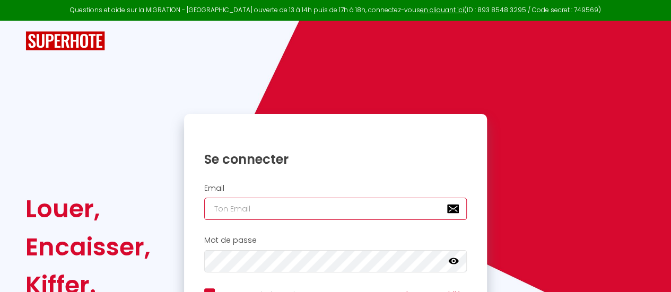
type input "[EMAIL_ADDRESS][DOMAIN_NAME]"
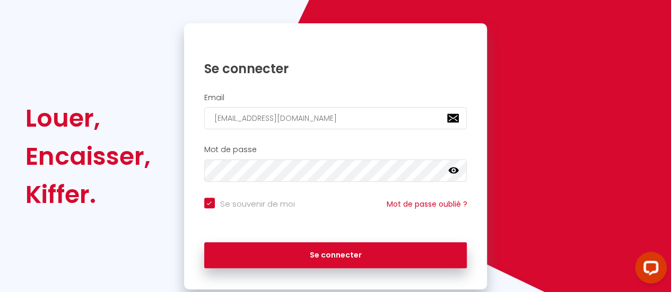
scroll to position [104, 0]
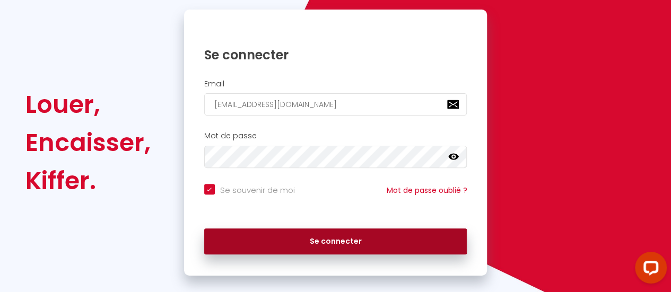
click at [364, 243] on button "Se connecter" at bounding box center [335, 242] width 263 height 27
checkbox input "true"
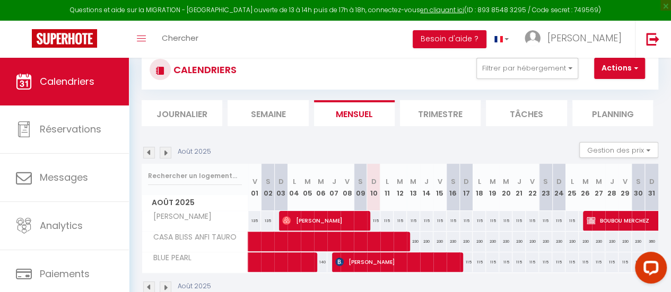
scroll to position [62, 0]
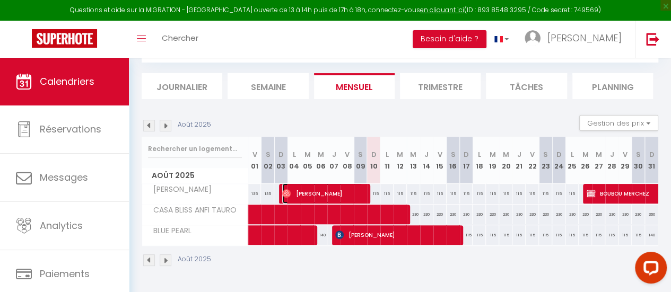
click at [327, 188] on span "[PERSON_NAME]" at bounding box center [322, 193] width 81 height 20
select select "OK"
select select "0"
select select "1"
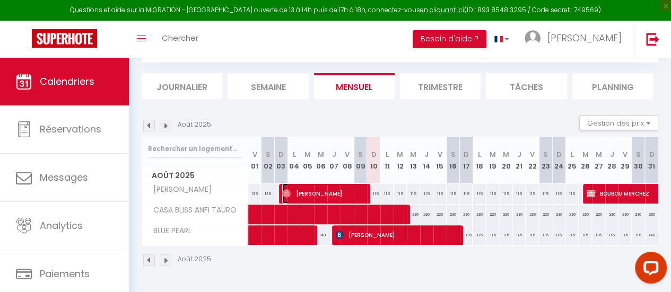
select select "1"
select select
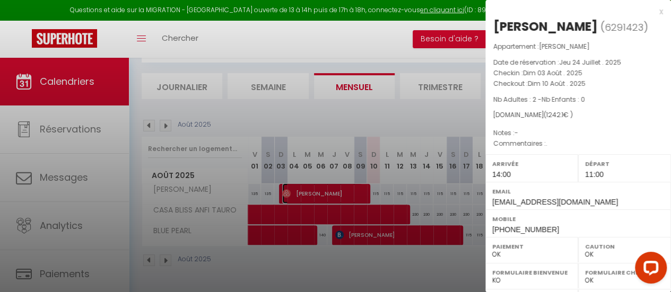
select select "40089"
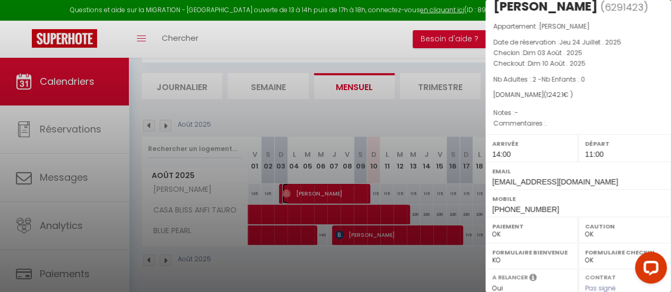
scroll to position [0, 0]
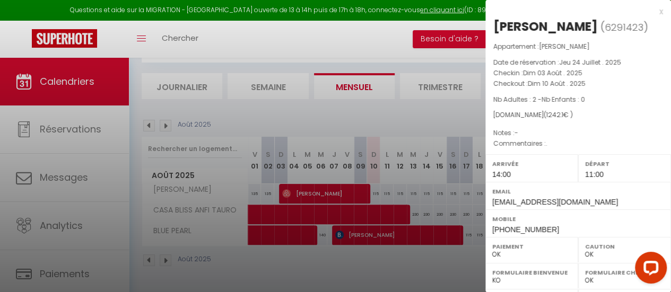
click at [381, 263] on div at bounding box center [335, 146] width 671 height 292
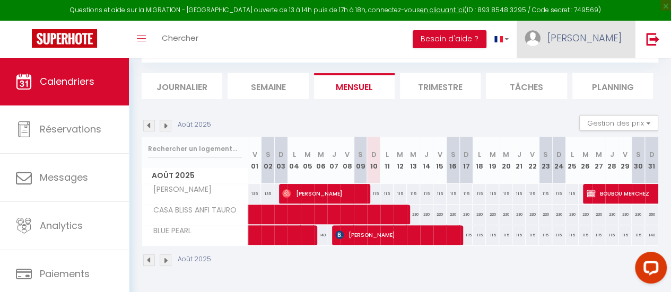
click at [593, 38] on span "[PERSON_NAME]" at bounding box center [584, 37] width 74 height 13
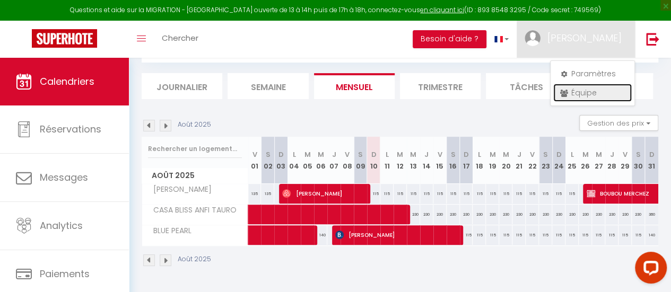
click at [578, 90] on link "Équipe" at bounding box center [592, 93] width 78 height 18
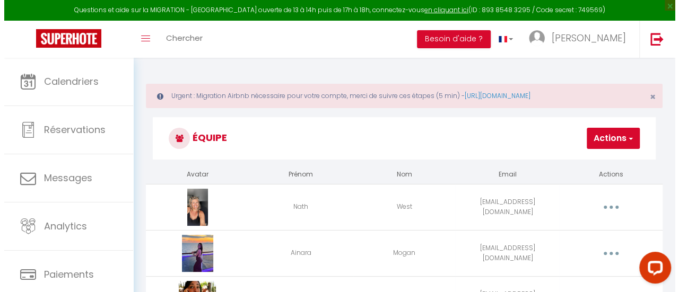
scroll to position [63, 0]
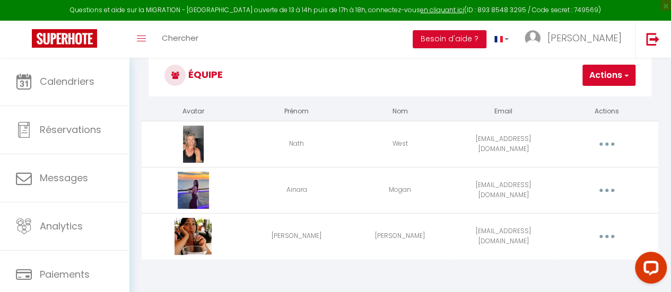
click at [603, 235] on button "button" at bounding box center [606, 236] width 28 height 20
click at [574, 278] on link "Supprimer" at bounding box center [578, 282] width 78 height 18
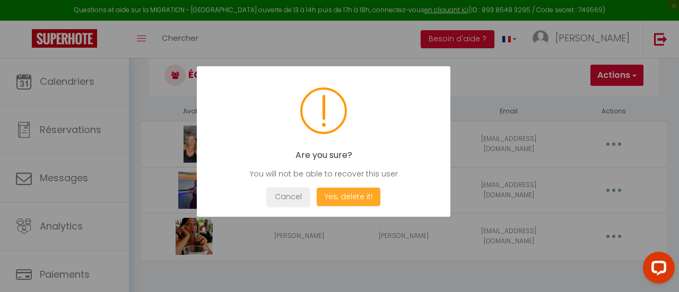
click at [363, 199] on button "Yes, delete it!" at bounding box center [349, 197] width 64 height 19
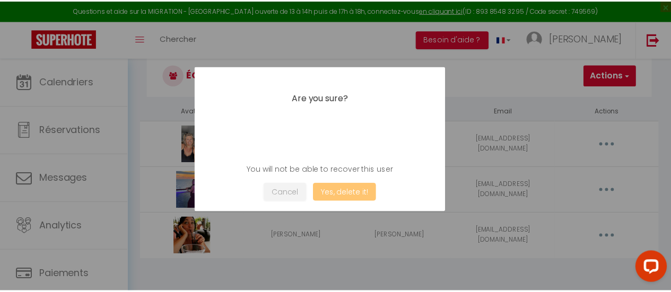
scroll to position [58, 0]
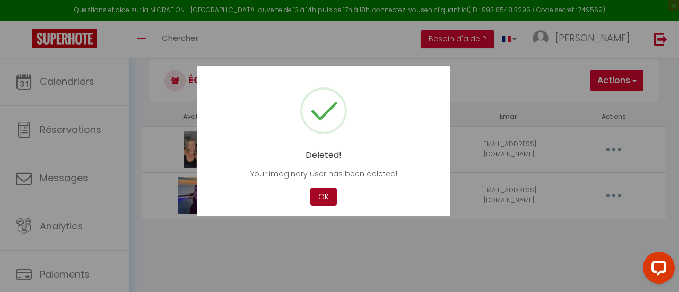
click at [327, 203] on button "OK" at bounding box center [323, 197] width 27 height 19
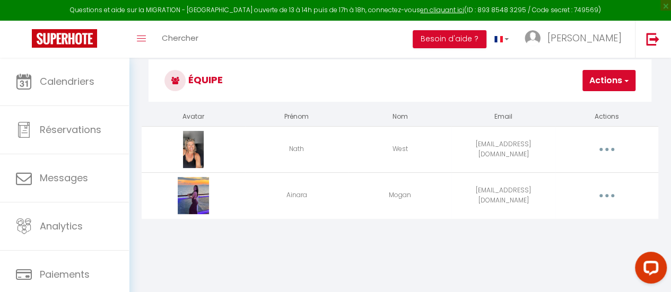
click at [613, 81] on button "Actions" at bounding box center [608, 80] width 53 height 21
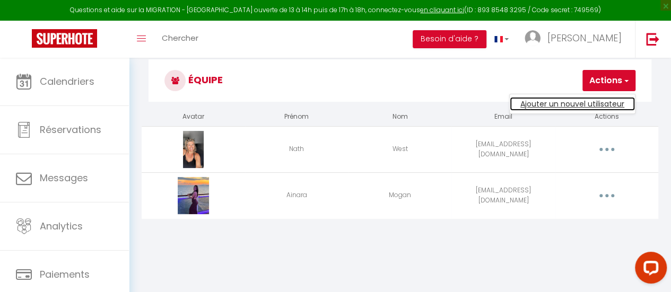
click at [573, 103] on link "Ajouter un nouvel utilisateur" at bounding box center [572, 104] width 125 height 14
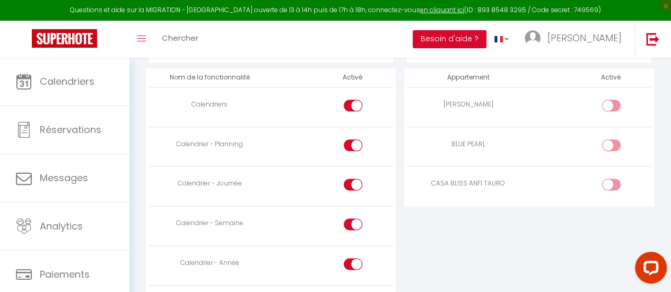
scroll to position [590, 0]
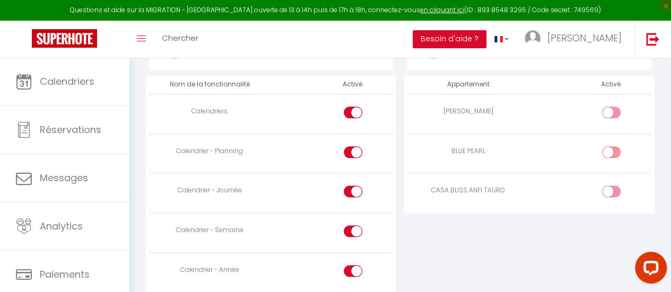
click at [607, 189] on div at bounding box center [611, 192] width 19 height 12
click at [611, 189] on input "checkbox" at bounding box center [620, 194] width 19 height 16
checkbox input "true"
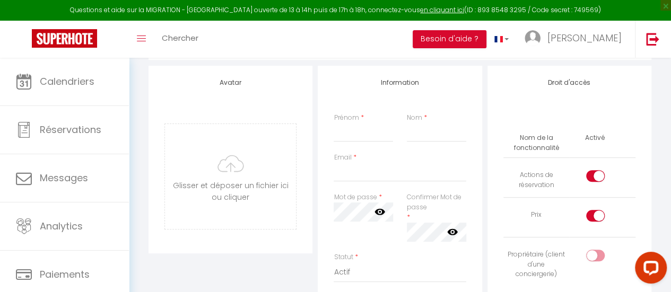
scroll to position [128, 0]
click at [355, 132] on input "Prénom" at bounding box center [363, 130] width 59 height 19
click at [332, 89] on div "Information Prénom * Nom * Email * Mot de passe * Votre mot de passe doit compo…" at bounding box center [400, 257] width 164 height 386
click at [367, 134] on input "Prénom" at bounding box center [363, 130] width 59 height 19
type input "[PERSON_NAME]"
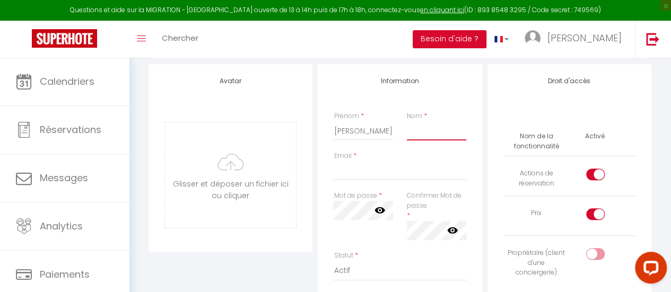
click at [431, 134] on input "Nom" at bounding box center [436, 130] width 59 height 19
type input "BOCA"
click at [352, 173] on input "Email" at bounding box center [400, 170] width 132 height 19
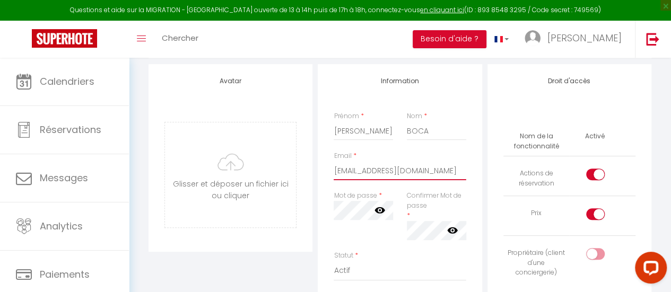
type input "[EMAIL_ADDRESS][DOMAIN_NAME]"
click at [430, 201] on label "Confirmer Mot de passe" at bounding box center [436, 201] width 59 height 20
click at [414, 211] on div "Confirmer Mot de passe * false" at bounding box center [436, 215] width 59 height 49
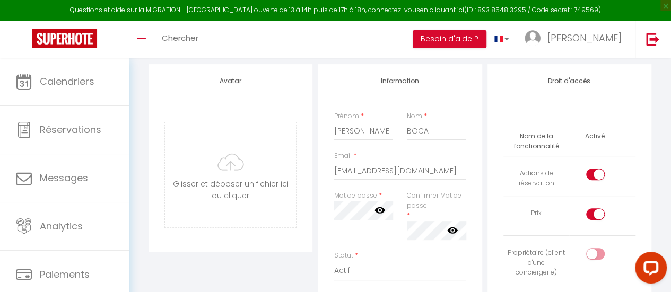
click at [597, 177] on input "checkbox" at bounding box center [604, 177] width 19 height 16
checkbox input "false"
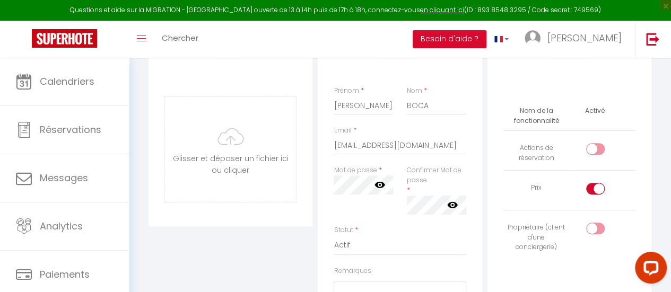
scroll to position [136, 0]
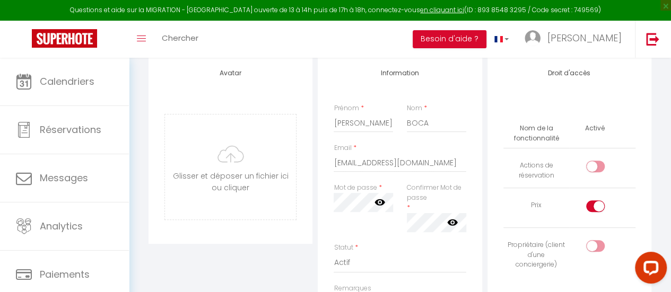
click at [600, 203] on input "checkbox" at bounding box center [604, 208] width 19 height 16
checkbox input "false"
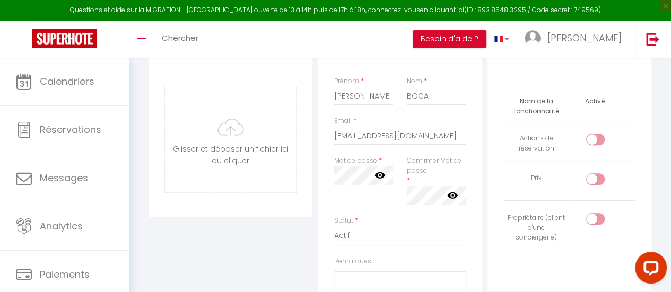
scroll to position [167, 0]
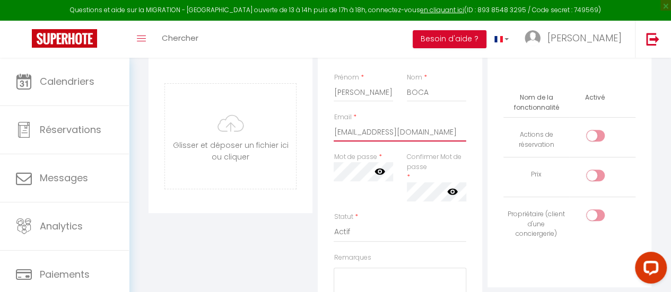
click at [357, 132] on input "[EMAIL_ADDRESS][DOMAIN_NAME]" at bounding box center [400, 131] width 132 height 19
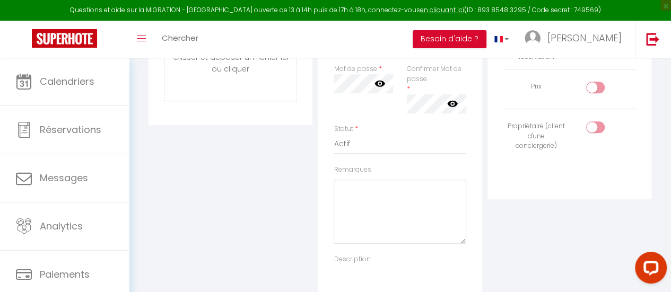
scroll to position [253, 0]
type input "[EMAIL_ADDRESS][DOMAIN_NAME]"
click at [381, 198] on textarea "Remarques" at bounding box center [400, 213] width 132 height 64
type textarea "H"
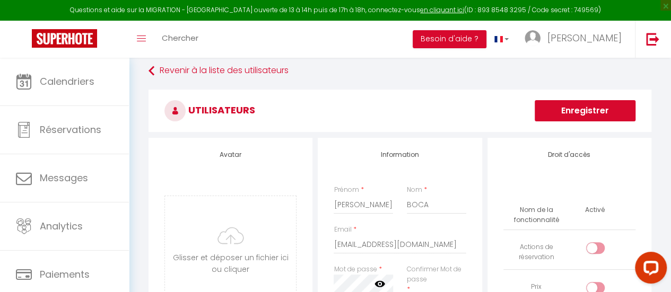
scroll to position [52, 0]
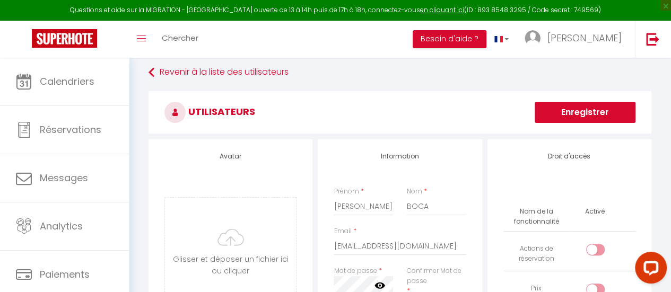
click at [591, 113] on button "Enregistrer" at bounding box center [585, 112] width 101 height 21
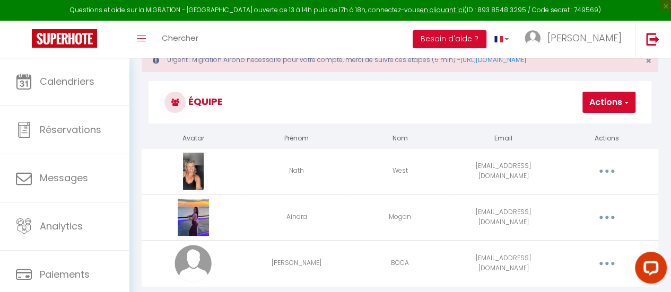
scroll to position [63, 0]
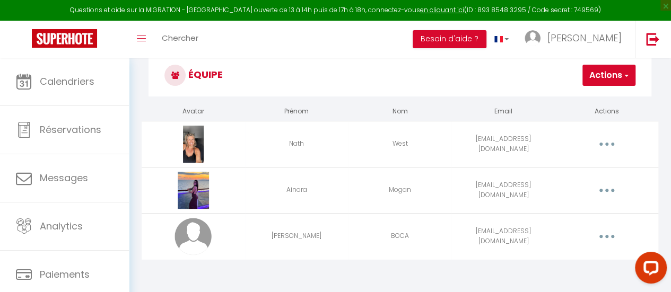
click at [191, 236] on img at bounding box center [192, 236] width 37 height 37
click at [607, 76] on button "Actions" at bounding box center [608, 75] width 53 height 21
click at [589, 101] on link "Ajouter un nouvel utilisateur" at bounding box center [572, 99] width 125 height 14
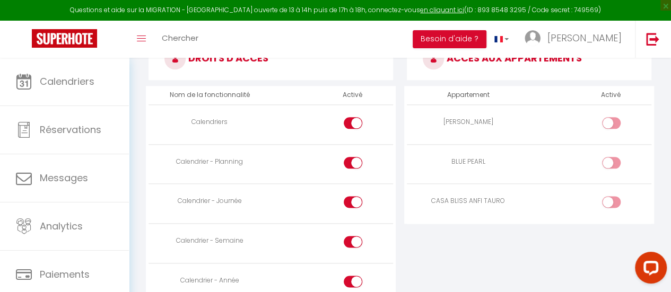
scroll to position [590, 0]
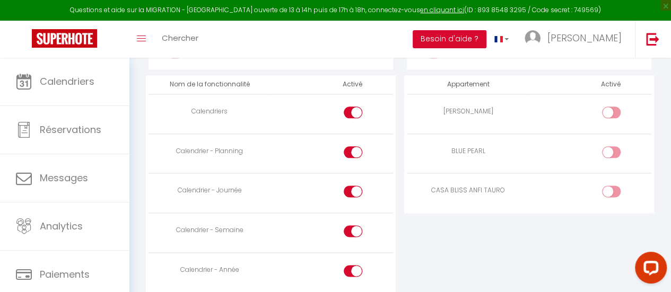
click at [611, 186] on input "checkbox" at bounding box center [620, 194] width 19 height 16
checkbox input "true"
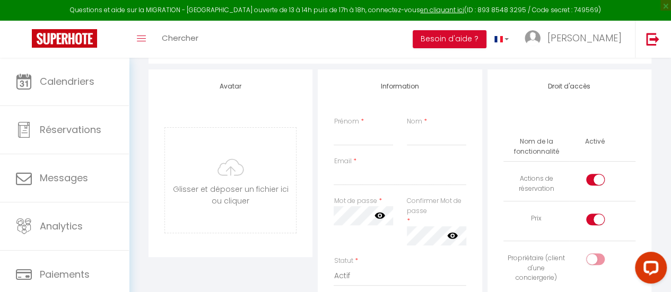
scroll to position [107, 0]
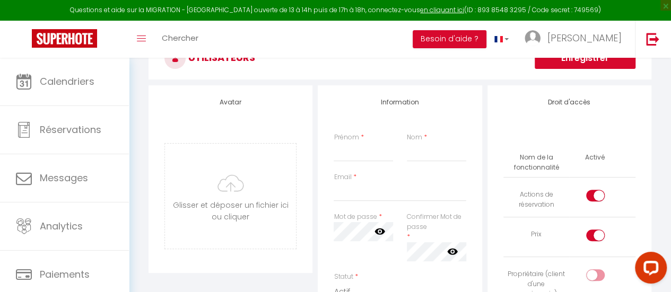
click at [597, 196] on input "checkbox" at bounding box center [604, 198] width 19 height 16
checkbox input "false"
click at [598, 227] on td at bounding box center [602, 237] width 66 height 40
click at [598, 231] on input "checkbox" at bounding box center [604, 238] width 19 height 16
checkbox input "false"
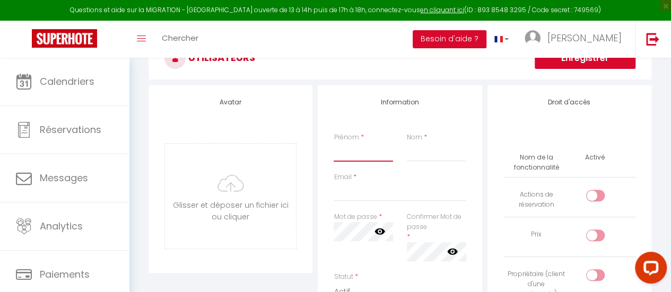
click at [347, 152] on input "Prénom" at bounding box center [363, 152] width 59 height 19
type input "Memi"
click at [350, 184] on input "Email" at bounding box center [400, 191] width 132 height 19
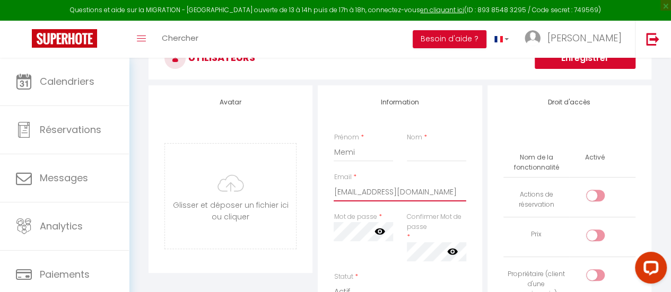
type input "[EMAIL_ADDRESS][DOMAIN_NAME]"
click at [419, 229] on label "Confirmer Mot de passe" at bounding box center [436, 222] width 59 height 20
click at [457, 250] on icon at bounding box center [452, 251] width 11 height 6
click at [457, 250] on icon at bounding box center [452, 251] width 11 height 8
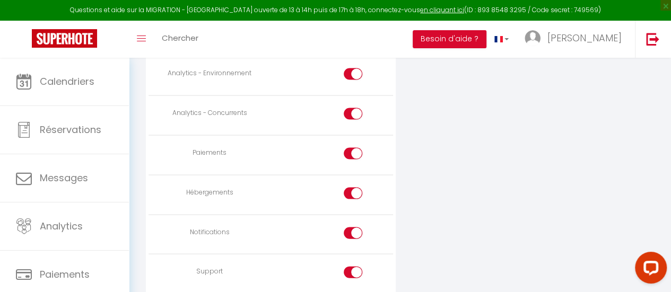
scroll to position [1062, 0]
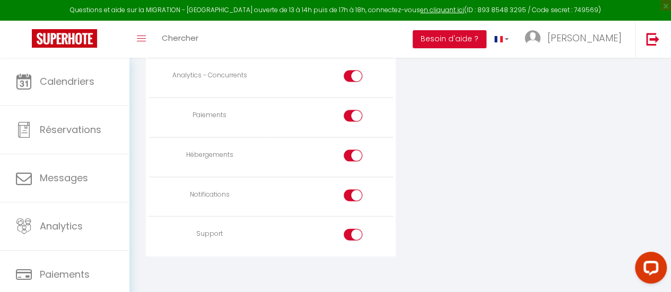
click at [358, 230] on input "checkbox" at bounding box center [362, 237] width 19 height 16
checkbox input "false"
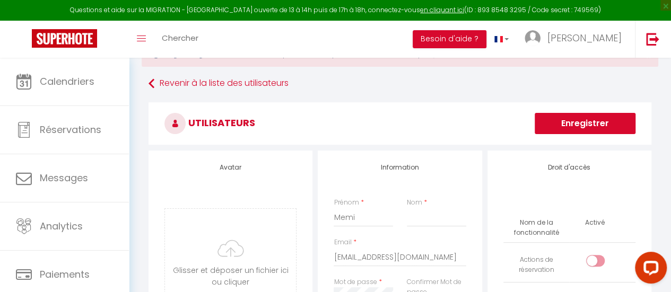
scroll to position [18, 0]
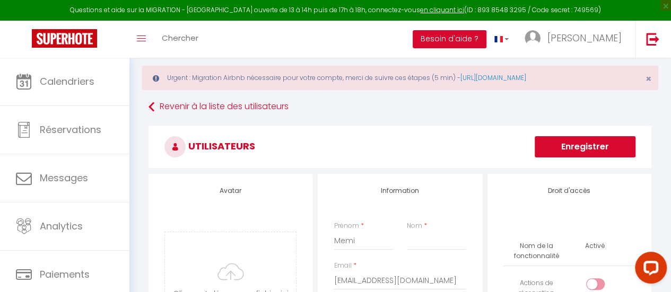
click at [590, 142] on button "Enregistrer" at bounding box center [585, 146] width 101 height 21
type input "Sigartau"
click at [593, 145] on button "Enregistrer" at bounding box center [585, 146] width 101 height 21
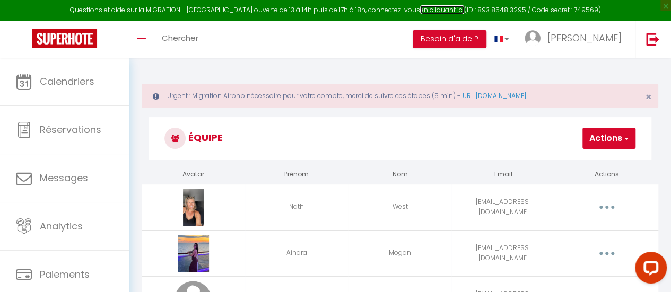
click at [427, 10] on link "en cliquant ici" at bounding box center [442, 9] width 44 height 9
